Goal: Obtain resource: Download file/media

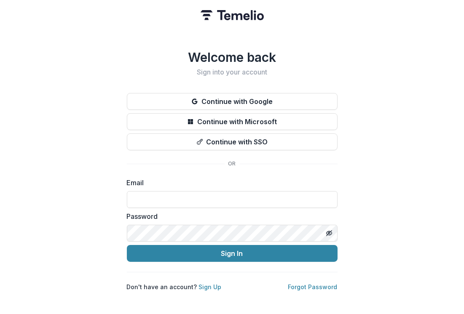
click at [199, 198] on input at bounding box center [232, 199] width 211 height 17
type input "**********"
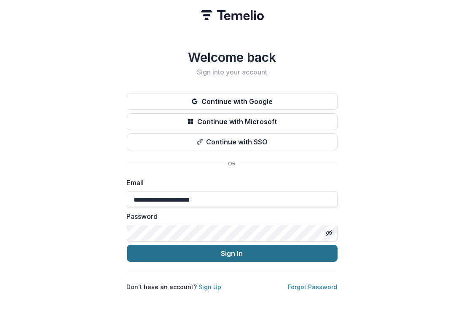
click at [203, 247] on button "Sign In" at bounding box center [232, 253] width 211 height 17
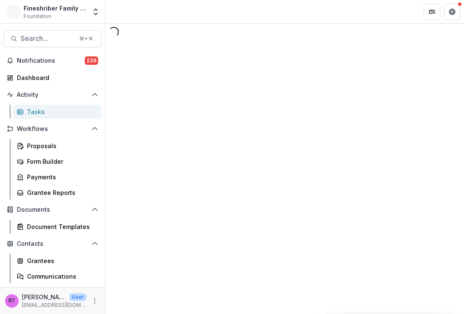
select select "********"
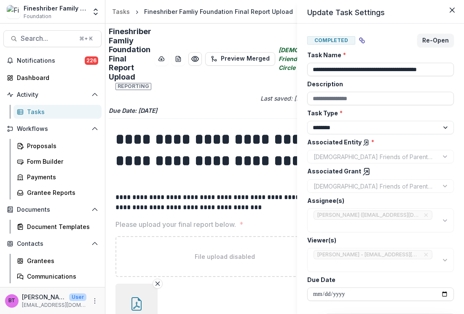
click at [228, 271] on div "**********" at bounding box center [232, 157] width 464 height 314
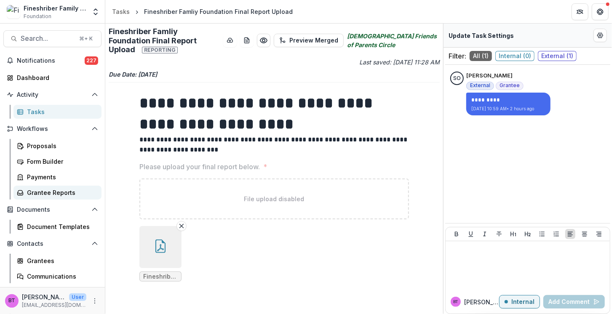
click at [42, 192] on div "Grantee Reports" at bounding box center [61, 192] width 68 height 9
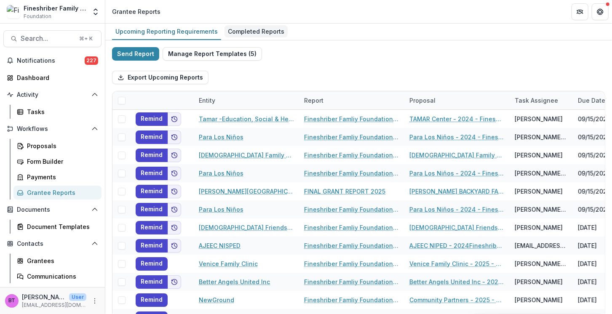
click at [243, 32] on div "Completed Reports" at bounding box center [256, 31] width 63 height 12
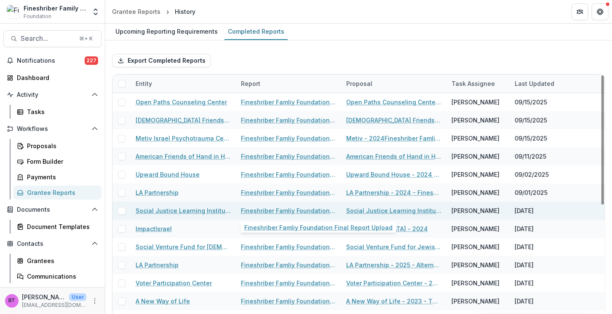
click at [272, 208] on link "Fineshriber Famliy Foundation Final Report Upload" at bounding box center [288, 210] width 95 height 9
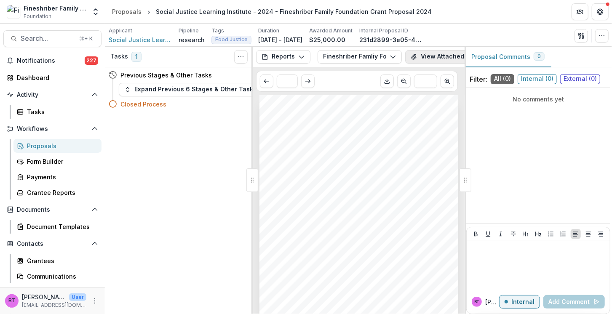
click at [433, 53] on button "View Attached Files" at bounding box center [445, 56] width 80 height 13
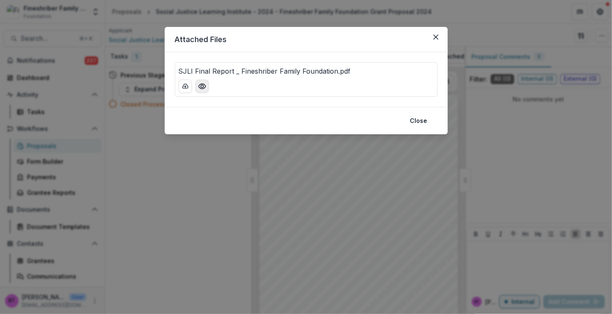
click at [201, 85] on circle "Preview SJLI Final Report _ Fineshriber Family Foundation.pdf" at bounding box center [202, 86] width 3 height 3
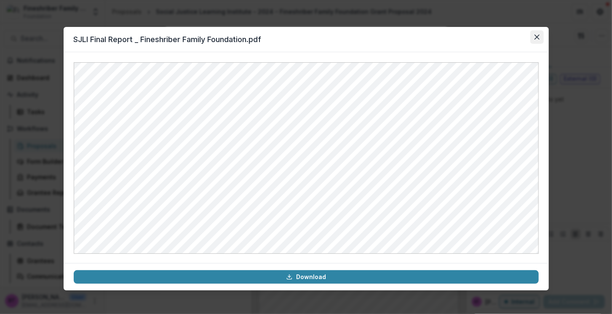
click at [464, 35] on icon "Close" at bounding box center [537, 37] width 5 height 5
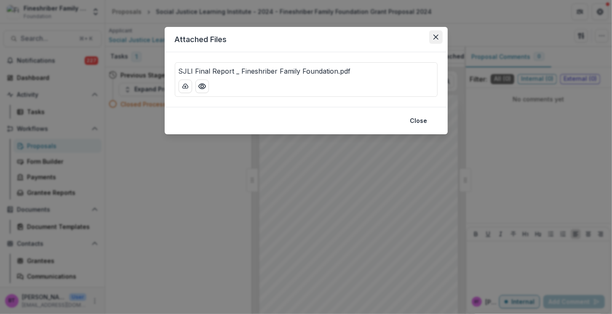
click at [437, 33] on button "Close" at bounding box center [435, 36] width 13 height 13
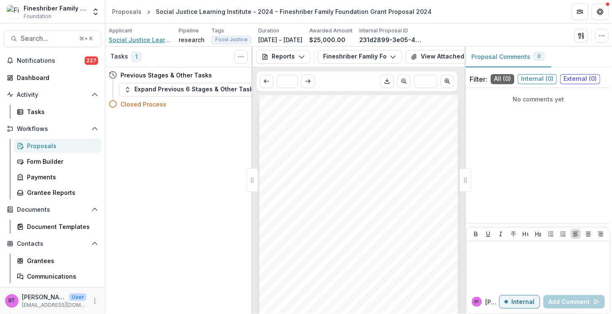
click at [148, 38] on span "Social Justice Learning Institute" at bounding box center [140, 39] width 63 height 9
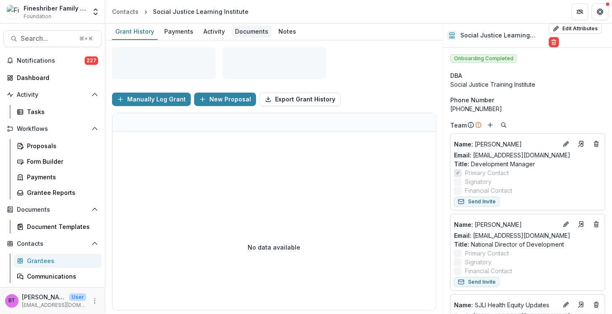
click at [253, 32] on div "Documents" at bounding box center [252, 31] width 40 height 12
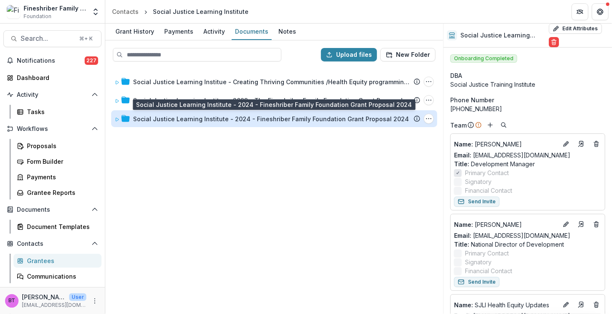
click at [186, 116] on div "Social Justice Learning Institute - 2024 - Fineshriber Family Foundation Grant …" at bounding box center [271, 119] width 276 height 9
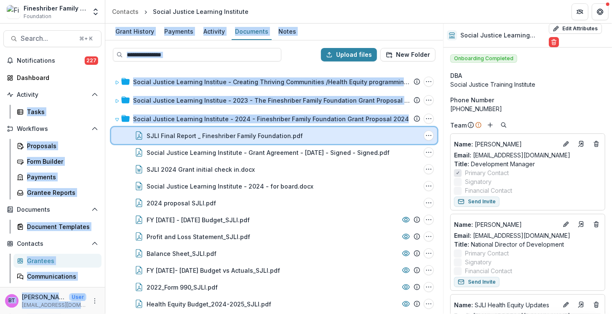
drag, startPoint x: 139, startPoint y: 133, endPoint x: -26, endPoint y: 97, distance: 169.6
click at [0, 97] on html "Skip to content Fineshriber Family Foundation Foundation Team Settings Admin Se…" at bounding box center [306, 157] width 612 height 314
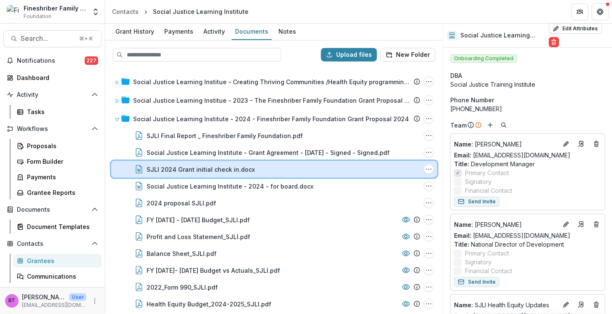
click at [114, 169] on div "SJLI 2024 Grant initial check in.docx File Options Download Rename Delete" at bounding box center [274, 169] width 326 height 17
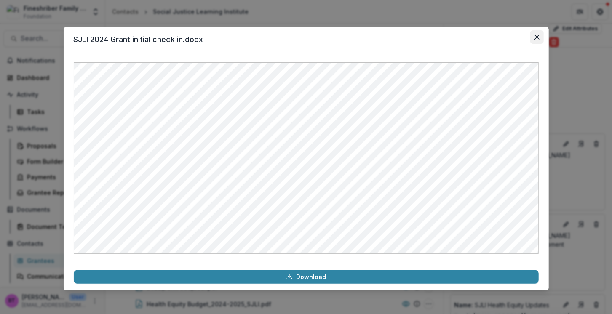
click at [464, 37] on icon "Close" at bounding box center [537, 37] width 5 height 5
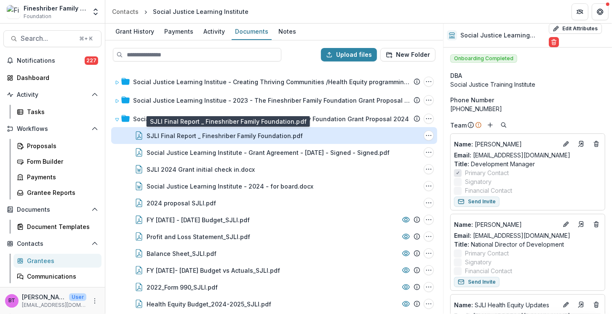
click at [217, 135] on div "SJLI Final Report _ Fineshriber Family Foundation.pdf" at bounding box center [225, 135] width 156 height 9
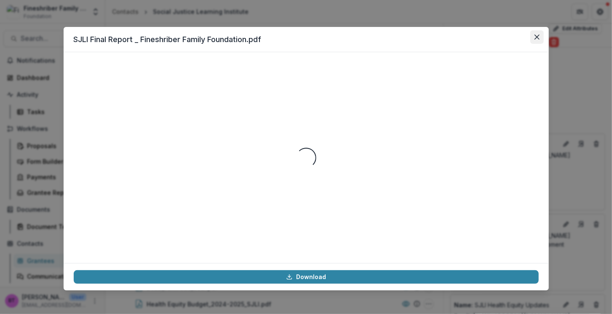
click at [464, 35] on icon "Close" at bounding box center [537, 37] width 5 height 5
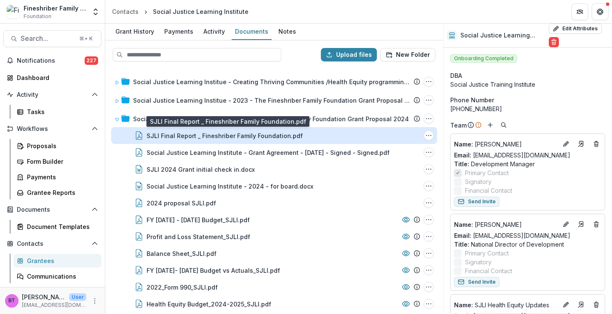
click at [182, 133] on div "SJLI Final Report _ Fineshriber Family Foundation.pdf" at bounding box center [225, 135] width 156 height 9
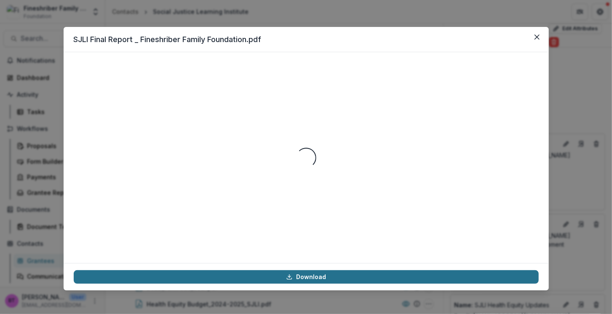
click at [301, 277] on link "Download" at bounding box center [306, 277] width 465 height 13
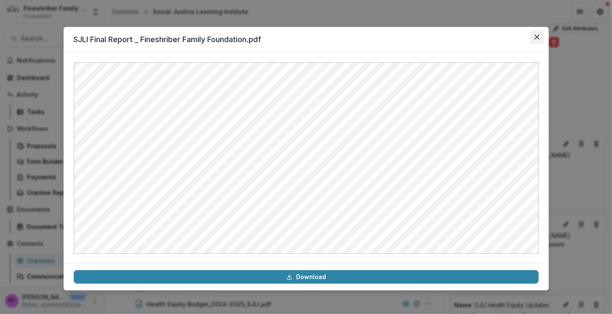
click at [464, 38] on icon "Close" at bounding box center [536, 37] width 5 height 5
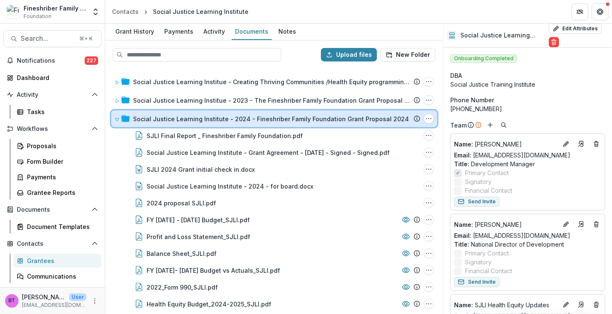
click at [115, 115] on span at bounding box center [117, 119] width 5 height 9
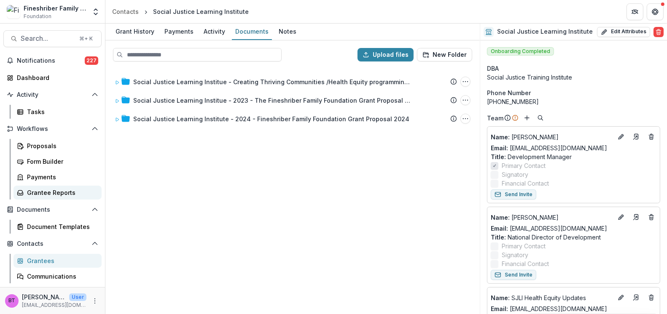
click at [41, 192] on div "Grantee Reports" at bounding box center [61, 192] width 68 height 9
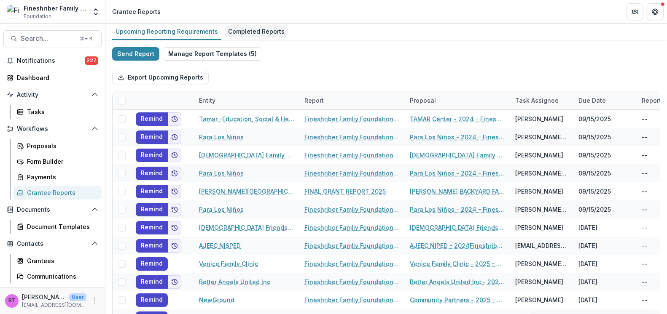
click at [240, 29] on div "Completed Reports" at bounding box center [256, 31] width 63 height 12
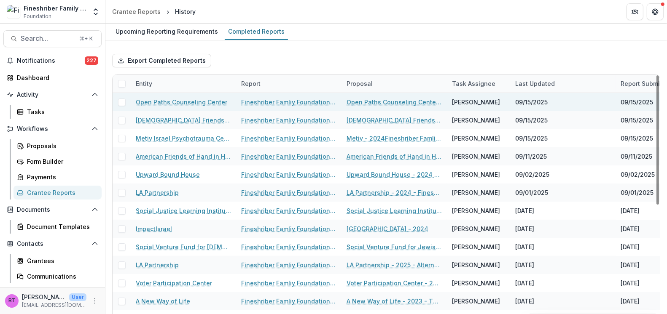
click at [299, 102] on link "Fineshriber Famliy Foundation Final Report Upload" at bounding box center [288, 102] width 95 height 9
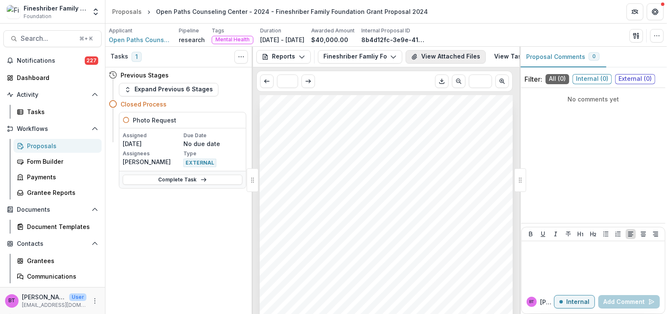
click at [437, 58] on button "View Attached Files" at bounding box center [445, 56] width 80 height 13
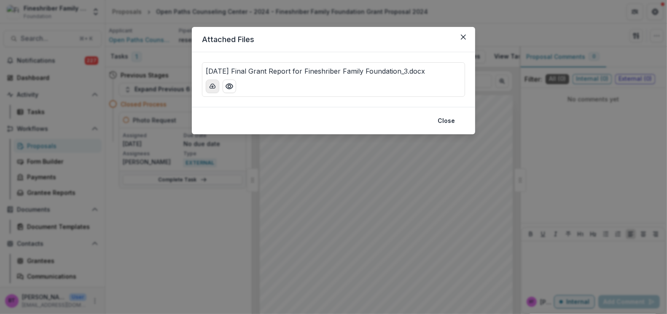
click at [213, 86] on icon "download-button" at bounding box center [212, 86] width 7 height 7
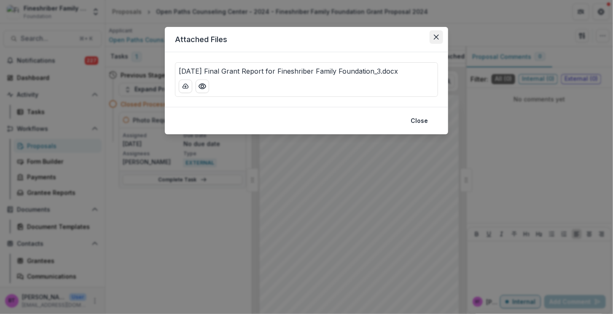
click at [434, 36] on icon "Close" at bounding box center [436, 37] width 5 height 5
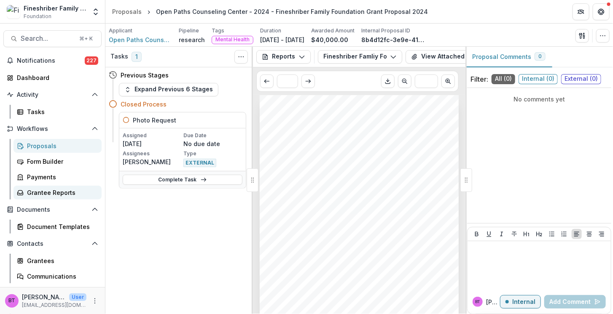
click at [28, 196] on div "Grantee Reports" at bounding box center [61, 192] width 68 height 9
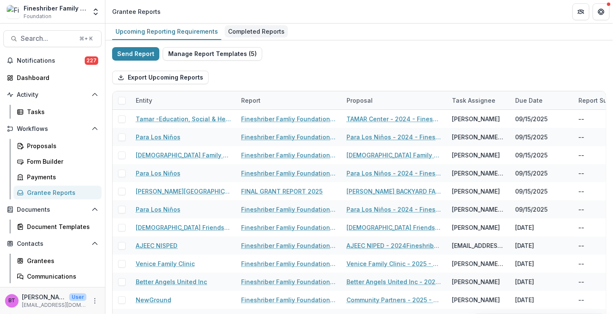
click at [247, 29] on div "Completed Reports" at bounding box center [256, 31] width 63 height 12
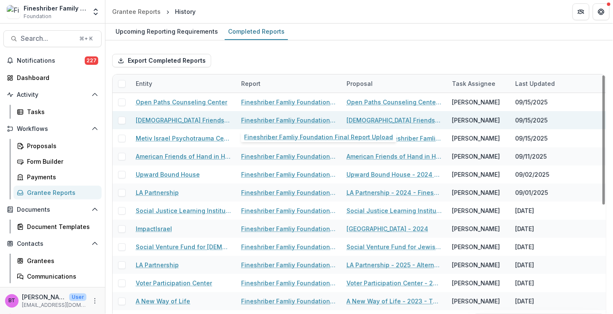
click at [290, 116] on link "Fineshriber Famliy Foundation Final Report Upload" at bounding box center [288, 120] width 95 height 9
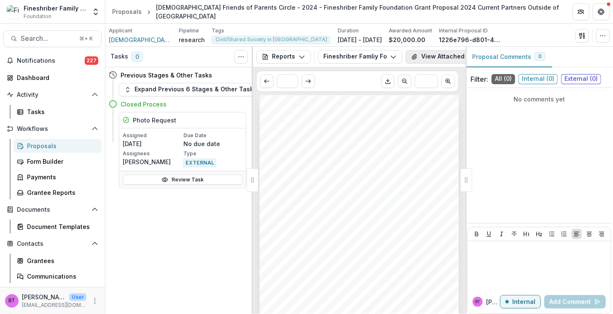
click at [438, 57] on button "View Attached Files" at bounding box center [445, 56] width 80 height 13
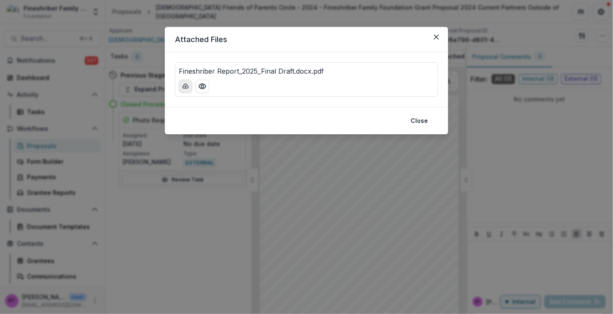
click at [184, 86] on icon "download-button" at bounding box center [185, 86] width 7 height 7
click at [202, 86] on icon "Preview Fineshriber Report_2025_Final Draft.docx.pdf" at bounding box center [202, 86] width 8 height 8
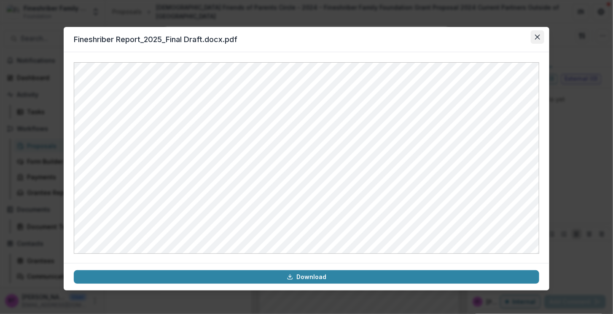
click at [464, 36] on icon "Close" at bounding box center [537, 37] width 5 height 5
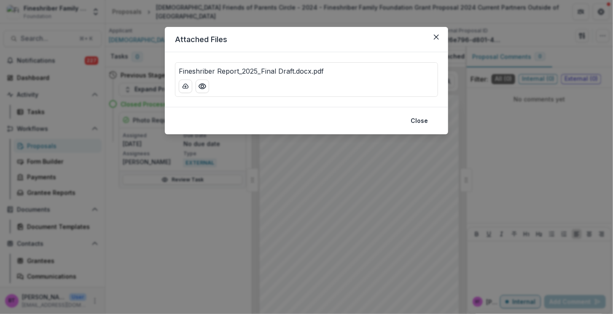
click at [339, 121] on footer "Close" at bounding box center [306, 120] width 283 height 27
click at [436, 35] on icon "Close" at bounding box center [436, 37] width 5 height 5
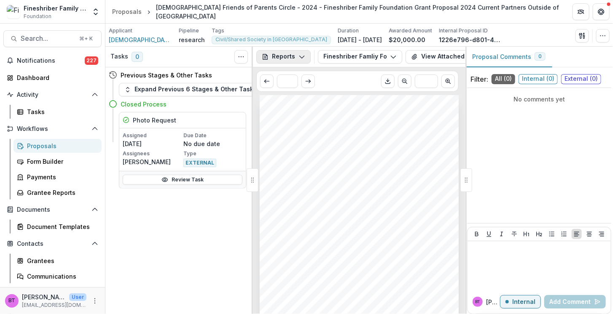
click at [274, 59] on button "Reports" at bounding box center [283, 56] width 54 height 13
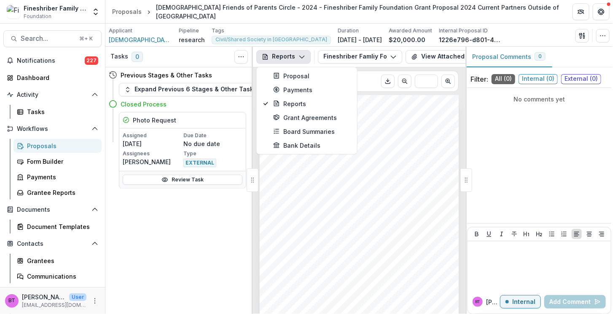
click at [274, 59] on button "Reports" at bounding box center [283, 56] width 54 height 13
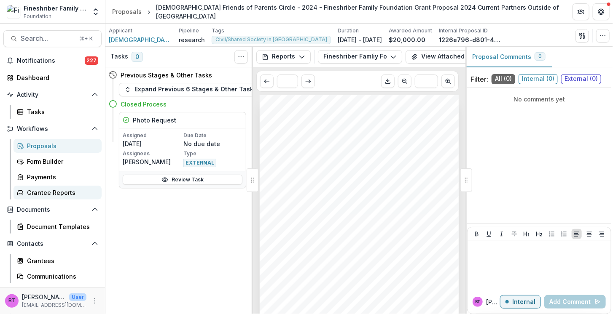
click at [50, 191] on div "Grantee Reports" at bounding box center [61, 192] width 68 height 9
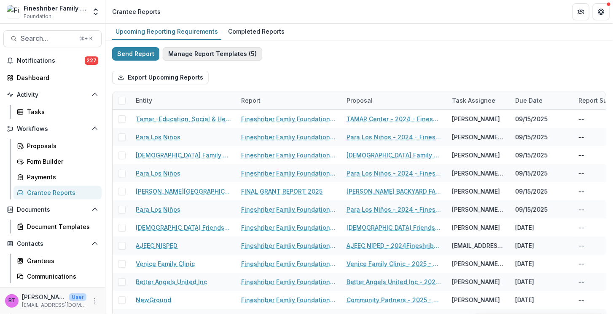
click at [220, 49] on button "Manage Report Templates ( 5 )" at bounding box center [212, 53] width 99 height 13
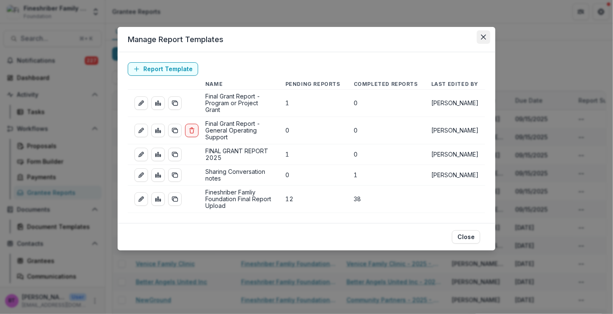
click at [464, 35] on icon "Close" at bounding box center [483, 37] width 5 height 5
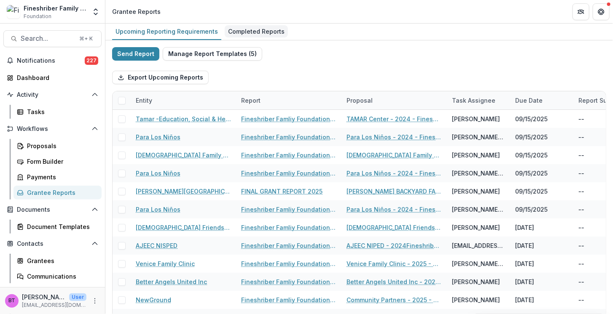
click at [250, 26] on div "Completed Reports" at bounding box center [256, 31] width 63 height 12
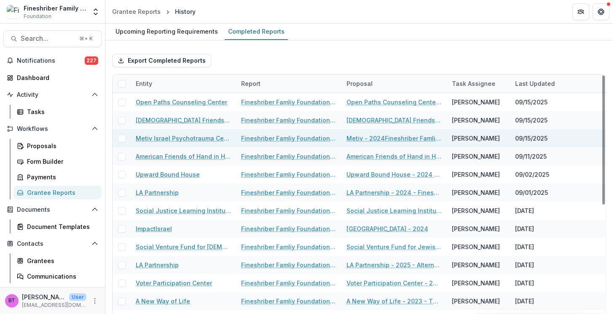
click at [266, 135] on link "Fineshriber Famliy Foundation Final Report Upload" at bounding box center [288, 138] width 95 height 9
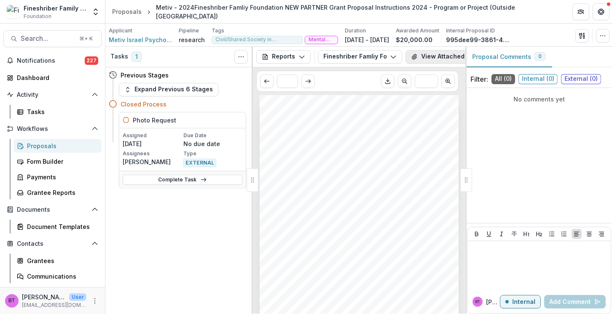
click at [434, 53] on button "View Attached Files" at bounding box center [445, 56] width 80 height 13
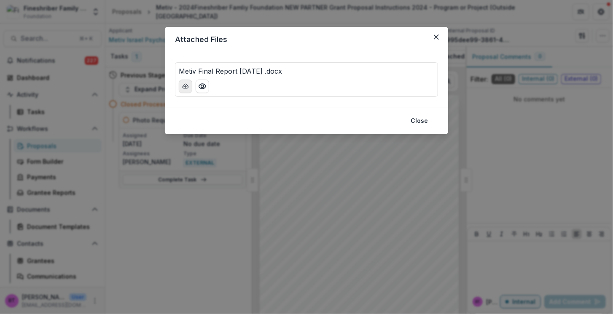
click at [182, 86] on icon "download-button" at bounding box center [185, 86] width 7 height 7
click at [437, 36] on icon "Close" at bounding box center [436, 37] width 5 height 5
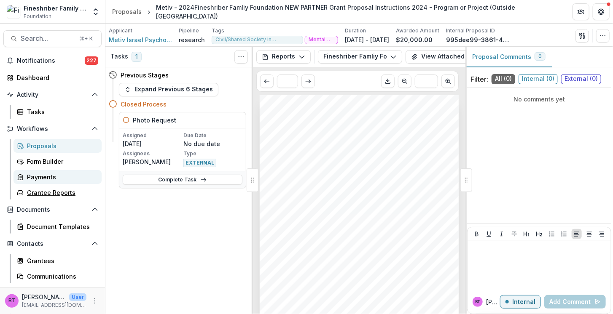
drag, startPoint x: 40, startPoint y: 194, endPoint x: 54, endPoint y: 179, distance: 20.9
click at [40, 194] on div "Grantee Reports" at bounding box center [61, 192] width 68 height 9
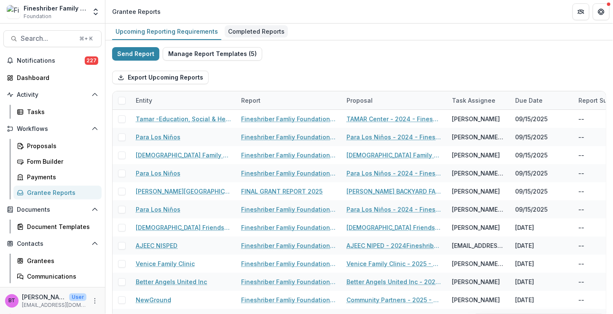
click at [238, 31] on div "Completed Reports" at bounding box center [256, 31] width 63 height 12
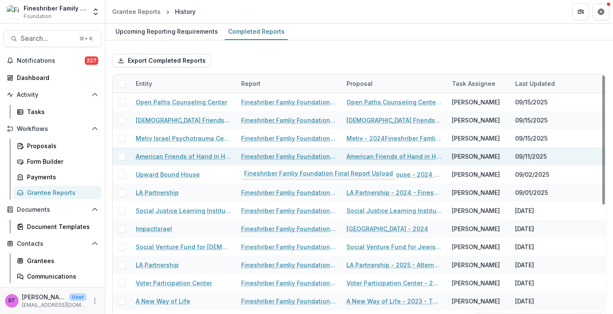
click at [271, 153] on link "Fineshriber Famliy Foundation Final Report Upload" at bounding box center [288, 156] width 95 height 9
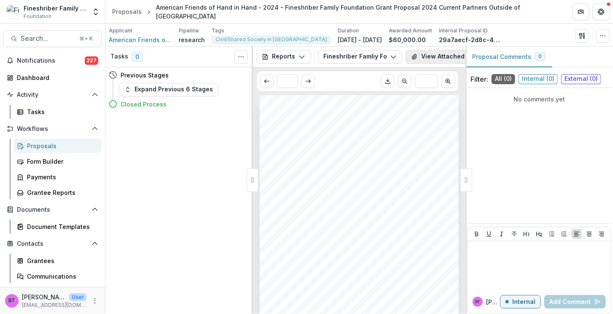
click at [429, 53] on button "View Attached Files" at bounding box center [445, 56] width 80 height 13
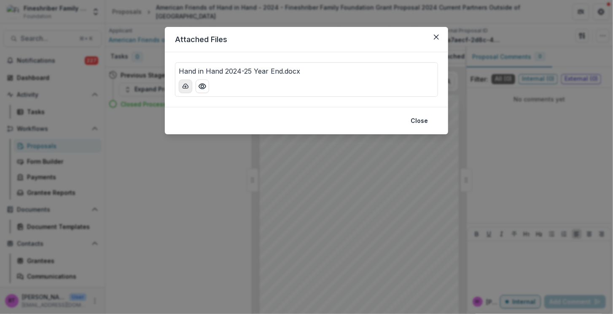
click at [182, 83] on icon "download-button" at bounding box center [185, 86] width 7 height 7
click at [341, 239] on div "Attached Files Hand in Hand 2024-25 Year End.docx Close" at bounding box center [306, 157] width 613 height 314
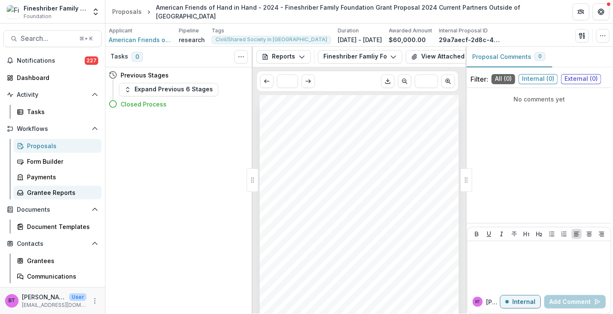
click at [43, 191] on div "Grantee Reports" at bounding box center [61, 192] width 68 height 9
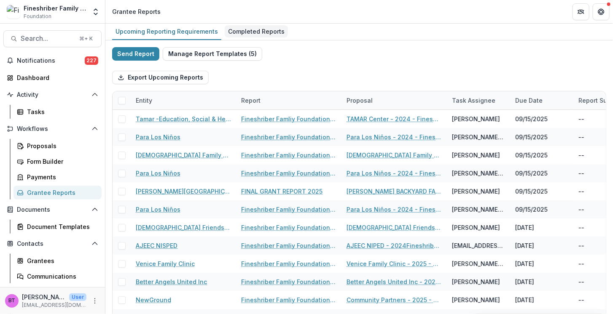
click at [237, 27] on div "Completed Reports" at bounding box center [256, 31] width 63 height 12
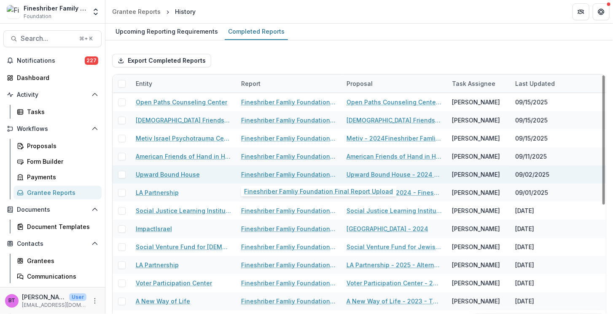
click at [290, 173] on link "Fineshriber Famliy Foundation Final Report Upload" at bounding box center [288, 174] width 95 height 9
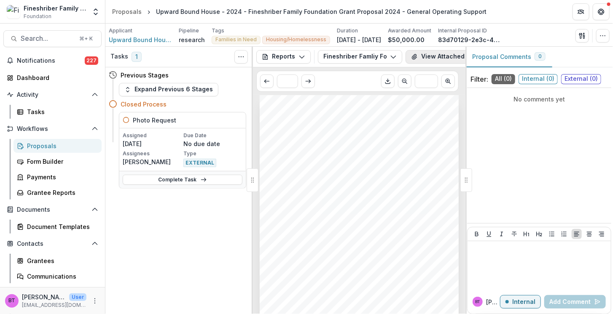
click at [450, 54] on button "View Attached Files" at bounding box center [445, 56] width 80 height 13
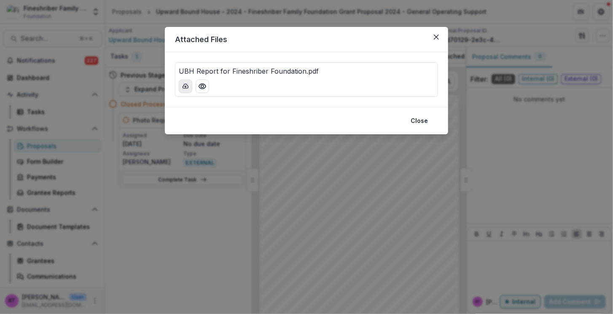
click at [184, 86] on icon "download-button" at bounding box center [185, 86] width 5 height 4
click at [185, 83] on icon "download-button" at bounding box center [185, 86] width 7 height 7
click at [434, 36] on icon "Close" at bounding box center [436, 37] width 5 height 5
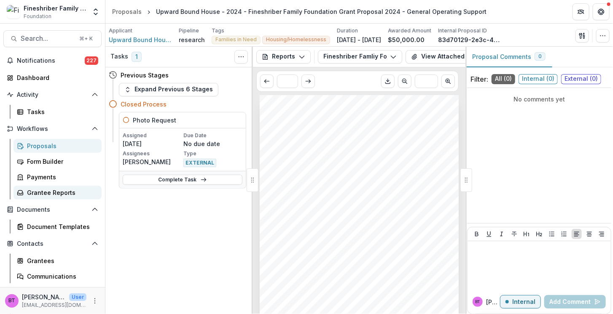
click at [39, 191] on div "Grantee Reports" at bounding box center [61, 192] width 68 height 9
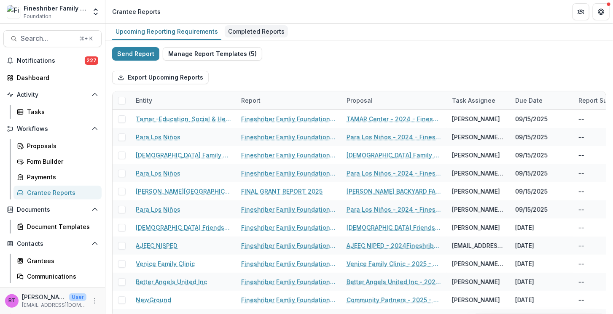
click at [247, 29] on div "Completed Reports" at bounding box center [256, 31] width 63 height 12
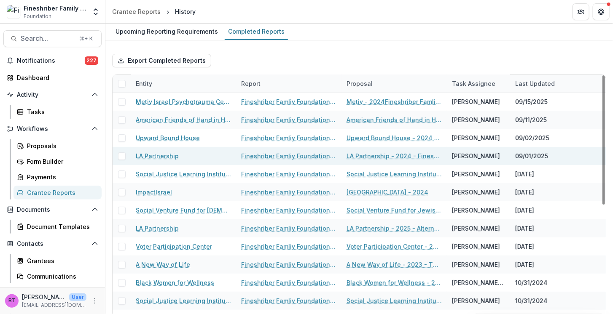
scroll to position [37, 0]
click at [281, 153] on link "Fineshriber Famliy Foundation Final Report Upload" at bounding box center [288, 155] width 95 height 9
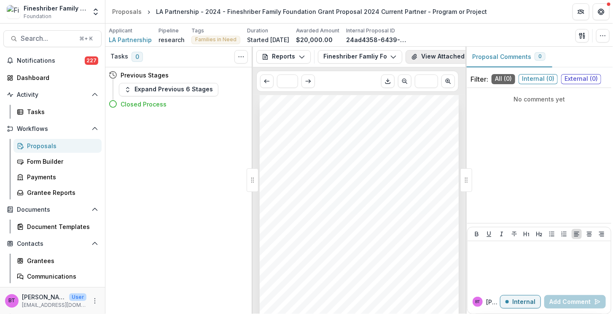
click at [429, 59] on button "View Attached Files" at bounding box center [445, 56] width 80 height 13
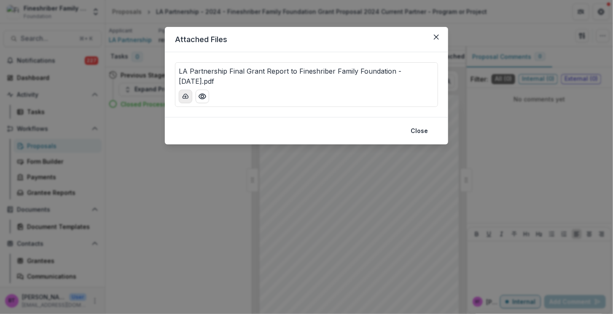
click at [182, 95] on icon "download-button" at bounding box center [185, 96] width 7 height 7
click at [439, 37] on button "Close" at bounding box center [435, 36] width 13 height 13
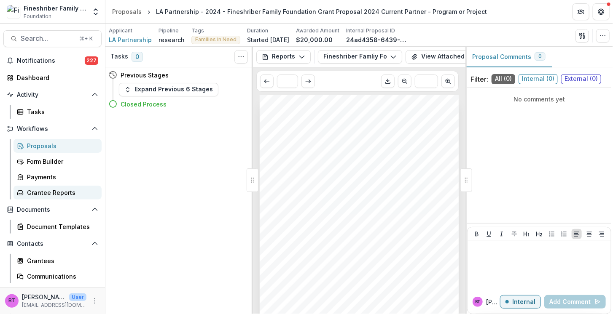
click at [37, 192] on div "Grantee Reports" at bounding box center [61, 192] width 68 height 9
